Goal: Information Seeking & Learning: Learn about a topic

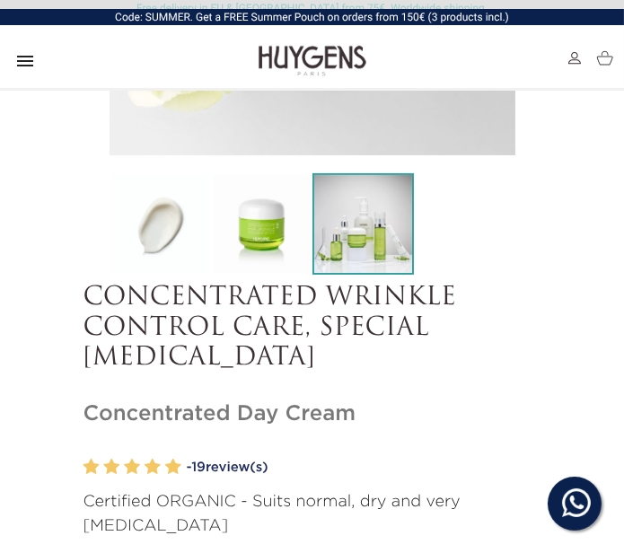
scroll to position [417, 0]
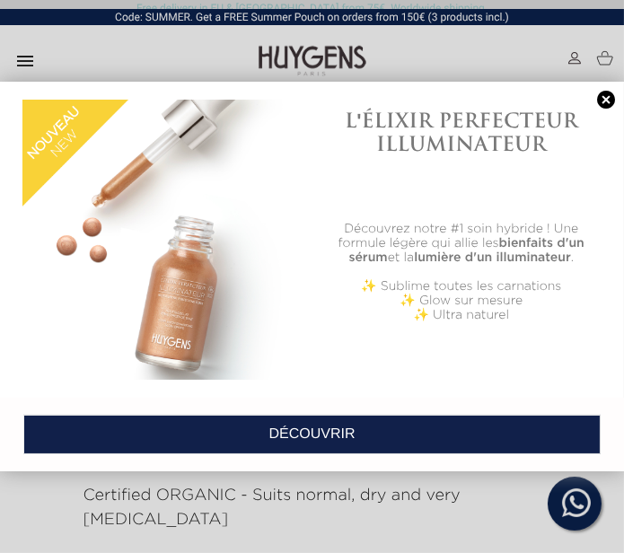
click at [611, 92] on link at bounding box center [605, 100] width 25 height 19
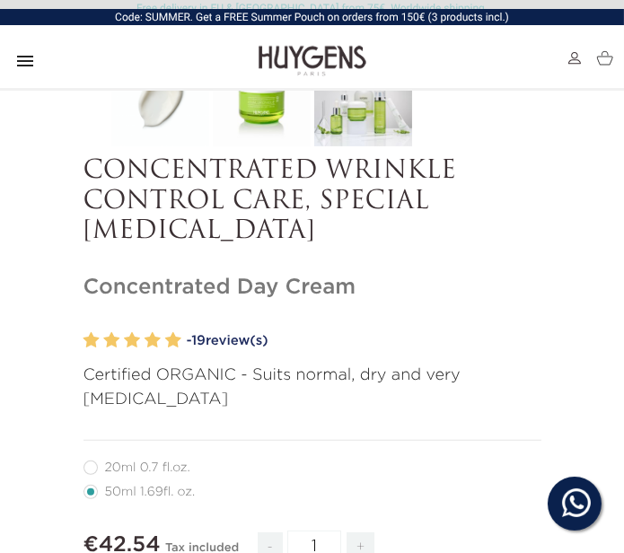
scroll to position [576, 0]
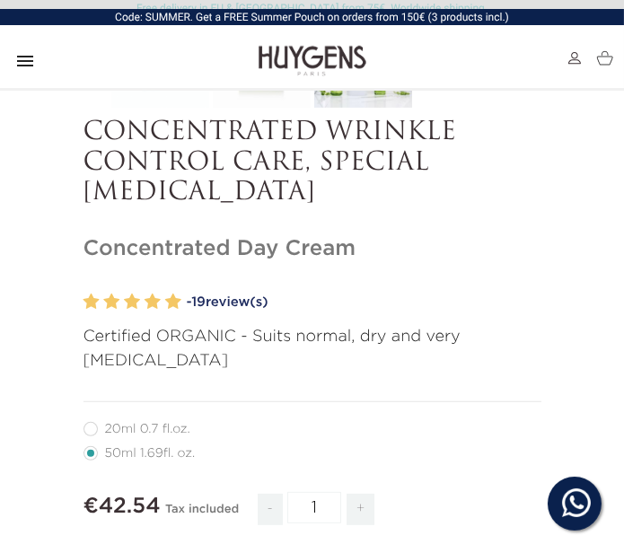
click at [27, 58] on icon "" at bounding box center [25, 61] width 22 height 22
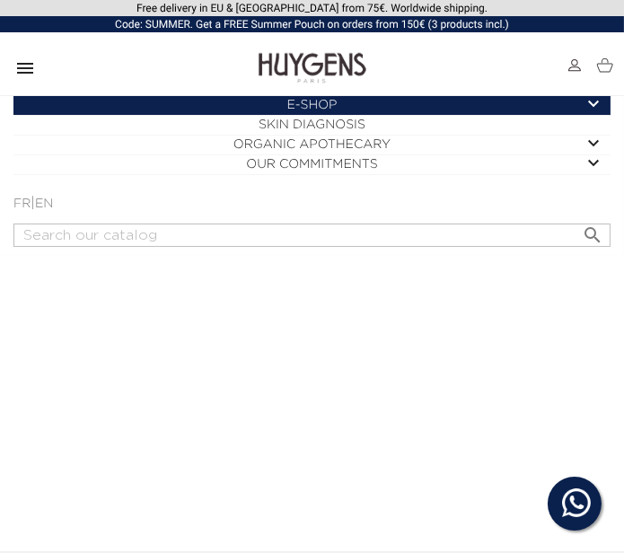
scroll to position [0, 0]
click at [20, 197] on link "FR" at bounding box center [21, 203] width 17 height 13
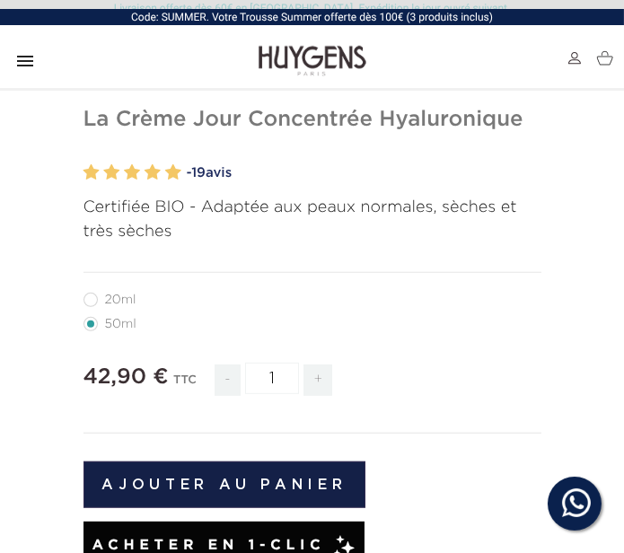
scroll to position [676, 0]
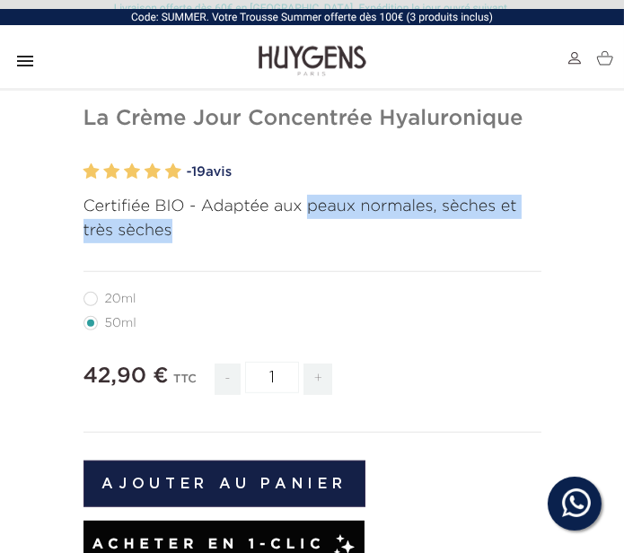
drag, startPoint x: 306, startPoint y: 205, endPoint x: 220, endPoint y: 228, distance: 89.3
click at [220, 228] on p "Certifiée BIO - Adaptée aux peaux normales, sèches et très sèches" at bounding box center [312, 219] width 458 height 48
copy p "peaux normales, sèches et très sèches"
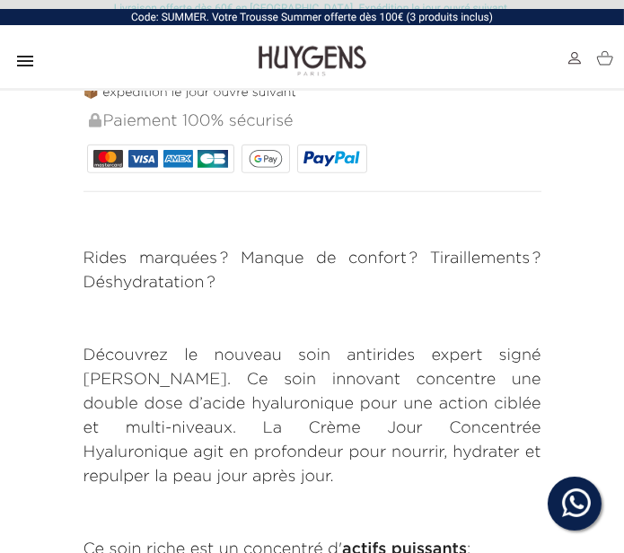
scroll to position [1151, 0]
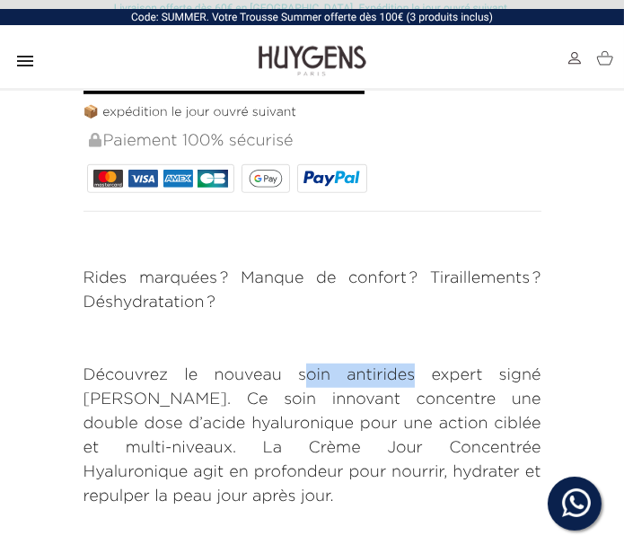
drag, startPoint x: 304, startPoint y: 374, endPoint x: 414, endPoint y: 363, distance: 110.0
click at [414, 363] on p "Découvrez le nouveau soin antirides expert signé [PERSON_NAME]. Ce soin innovan…" at bounding box center [312, 435] width 458 height 145
copy p "oin antirides"
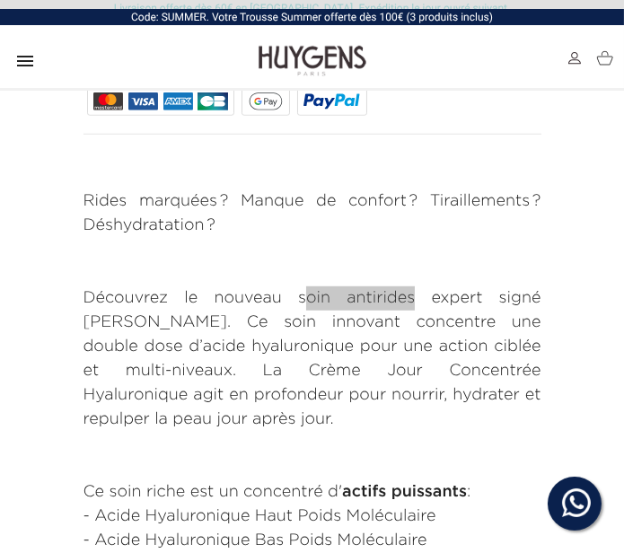
scroll to position [1229, 0]
drag, startPoint x: 435, startPoint y: 293, endPoint x: 483, endPoint y: 294, distance: 47.6
click at [483, 294] on p "Découvrez le nouveau soin antirides expert signé Huygens Paris. Ce soin innovan…" at bounding box center [312, 358] width 458 height 145
copy p "expert"
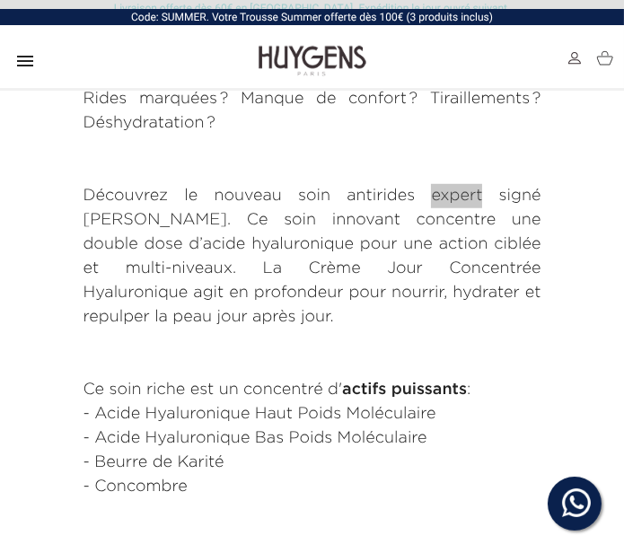
scroll to position [1335, 0]
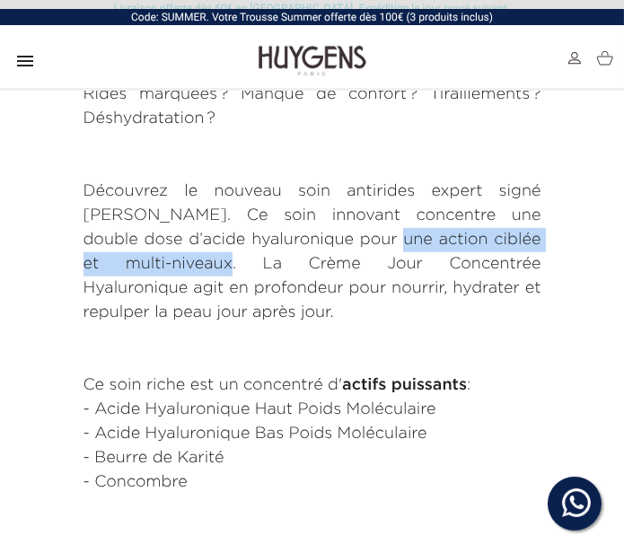
drag, startPoint x: 365, startPoint y: 239, endPoint x: 189, endPoint y: 263, distance: 177.5
click at [189, 263] on p "Découvrez le nouveau soin antirides expert signé Huygens Paris. Ce soin innovan…" at bounding box center [312, 251] width 458 height 145
copy p "une action ciblée et multi-niveaux"
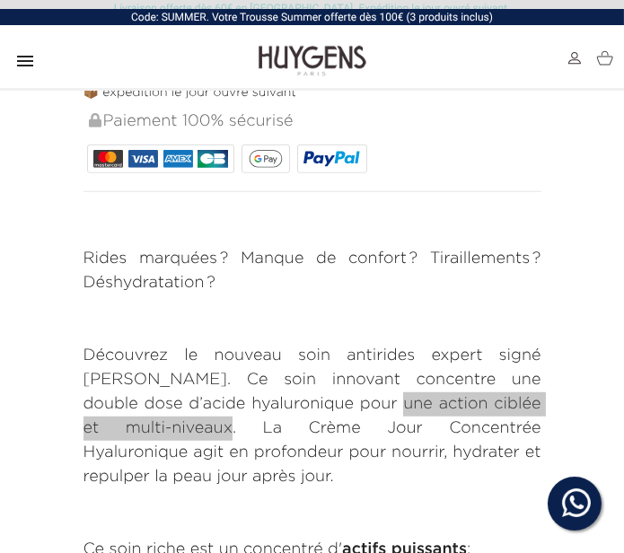
scroll to position [1644, 0]
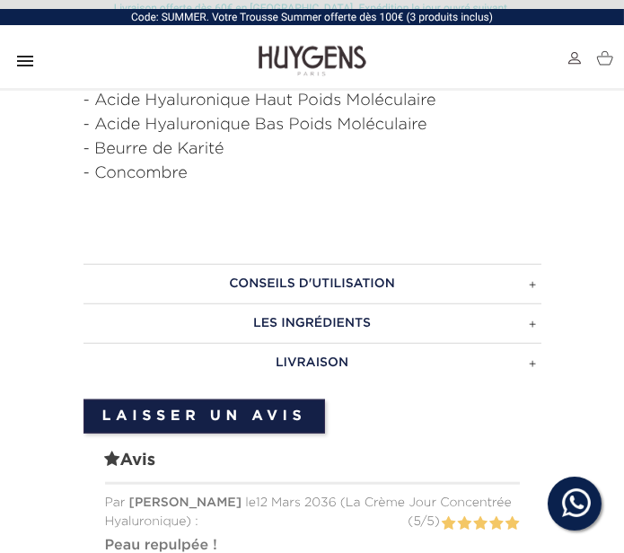
click at [347, 282] on h3 "Conseils d'utilisation" at bounding box center [312, 283] width 458 height 39
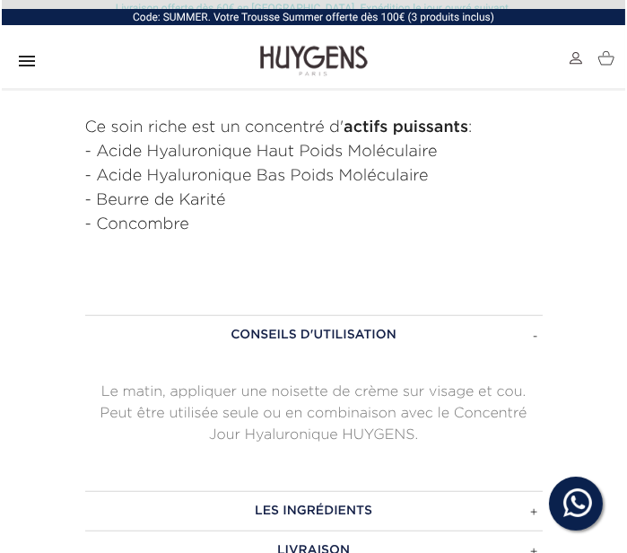
scroll to position [1620, 0]
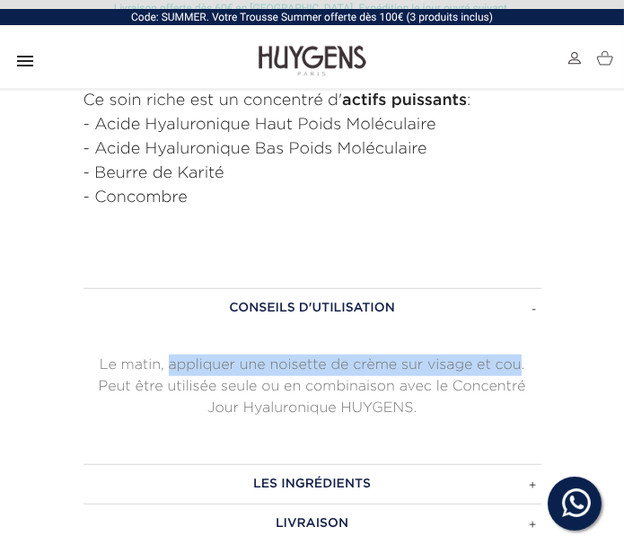
drag, startPoint x: 168, startPoint y: 366, endPoint x: 520, endPoint y: 370, distance: 351.8
click at [520, 370] on p "Le matin, appliquer une noisette de crème sur visage et cou. Peut être utilisée…" at bounding box center [312, 386] width 458 height 65
copy p "appliquer une noisette de crème sur visage et cou"
